Goal: Task Accomplishment & Management: Manage account settings

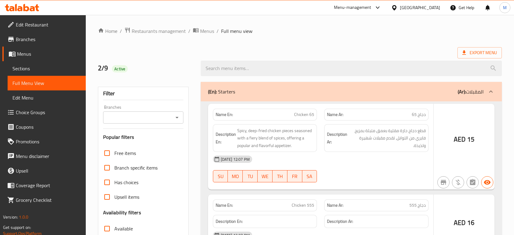
checkbox input "false"
checkbox input "true"
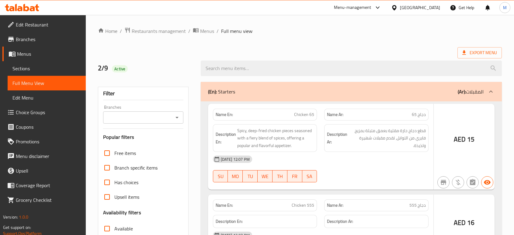
checkbox input "true"
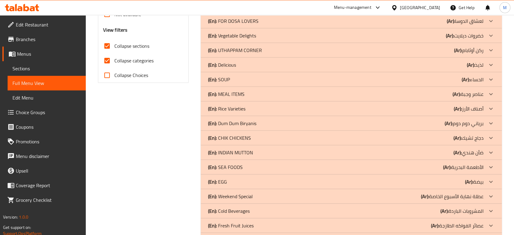
scroll to position [229, 0]
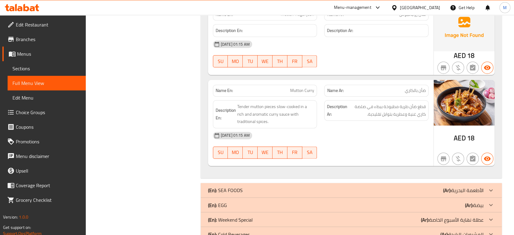
scroll to position [986, 0]
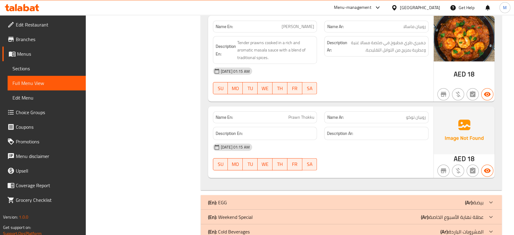
scroll to position [1748, 0]
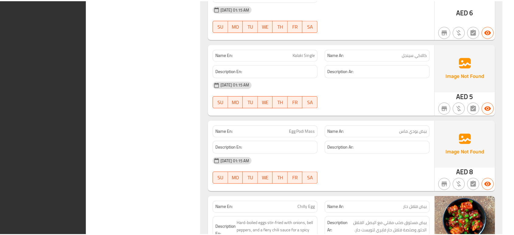
scroll to position [2589, 0]
